Goal: Task Accomplishment & Management: Manage account settings

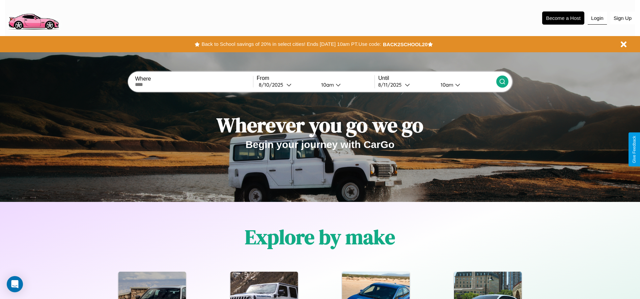
click at [598, 18] on button "Login" at bounding box center [597, 18] width 19 height 13
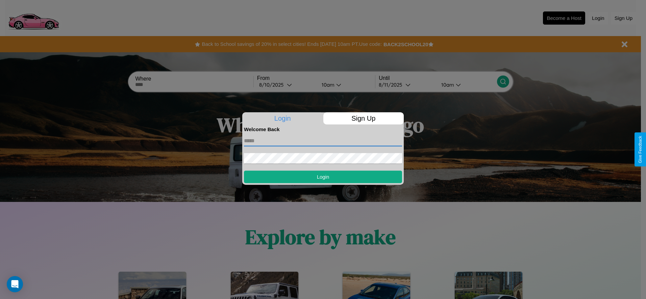
click at [323, 141] on input "text" at bounding box center [323, 141] width 158 height 11
type input "**********"
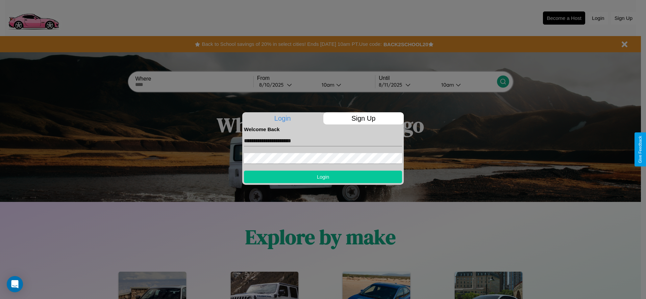
click at [323, 177] on button "Login" at bounding box center [323, 177] width 158 height 12
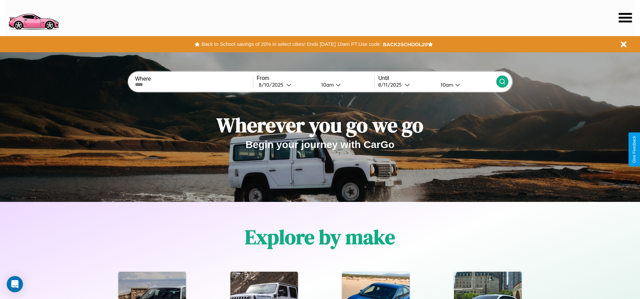
click at [626, 18] on icon at bounding box center [625, 17] width 13 height 9
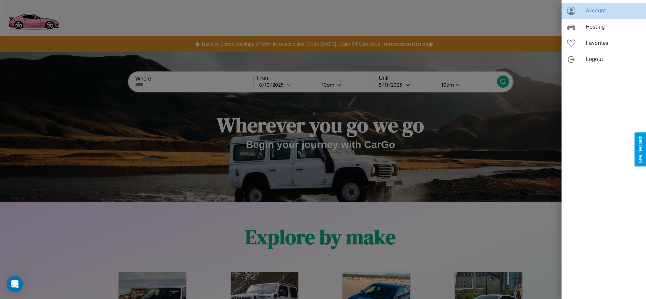
click at [603, 11] on span "Account" at bounding box center [612, 11] width 55 height 8
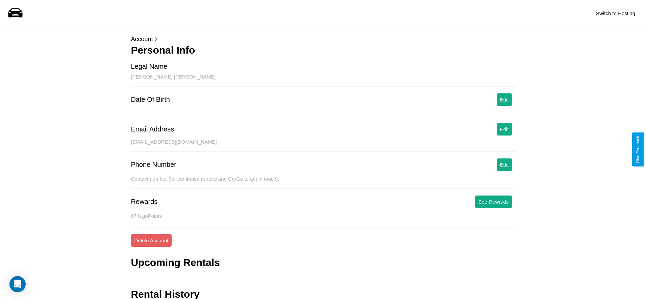
scroll to position [27, 0]
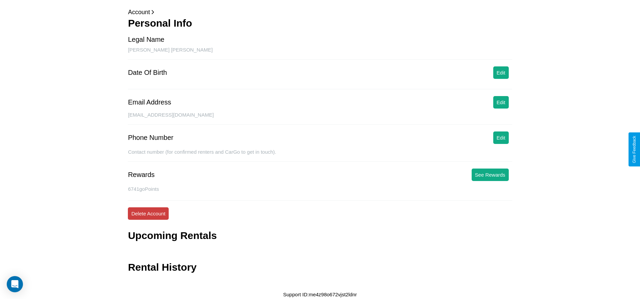
click at [148, 214] on button "Delete Account" at bounding box center [148, 214] width 41 height 12
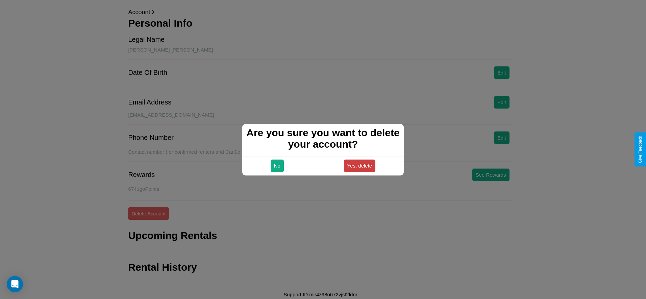
click at [359, 166] on button "Yes, delete" at bounding box center [360, 166] width 32 height 12
